Goal: Check status: Check status

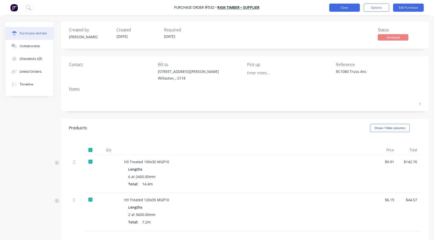
click at [350, 6] on button "Close" at bounding box center [344, 8] width 31 height 8
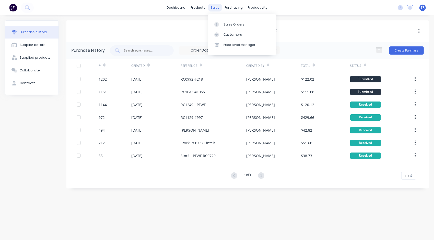
click at [218, 9] on div "sales" at bounding box center [215, 8] width 14 height 8
click at [227, 26] on div "Sales Orders" at bounding box center [234, 24] width 21 height 5
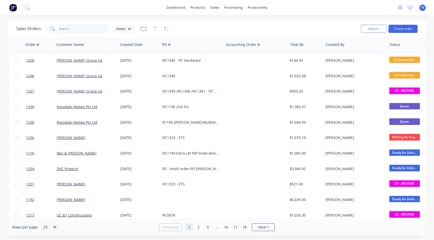
click at [81, 29] on input "text" at bounding box center [84, 29] width 50 height 10
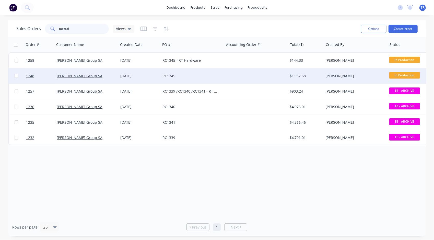
type input "metcal"
click at [172, 76] on div "RC1345" at bounding box center [191, 76] width 57 height 5
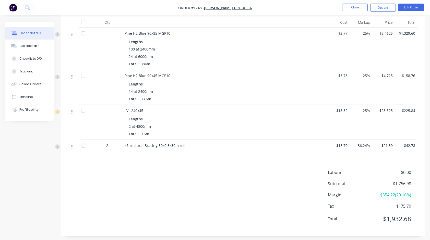
scroll to position [142, 0]
